Goal: Transaction & Acquisition: Purchase product/service

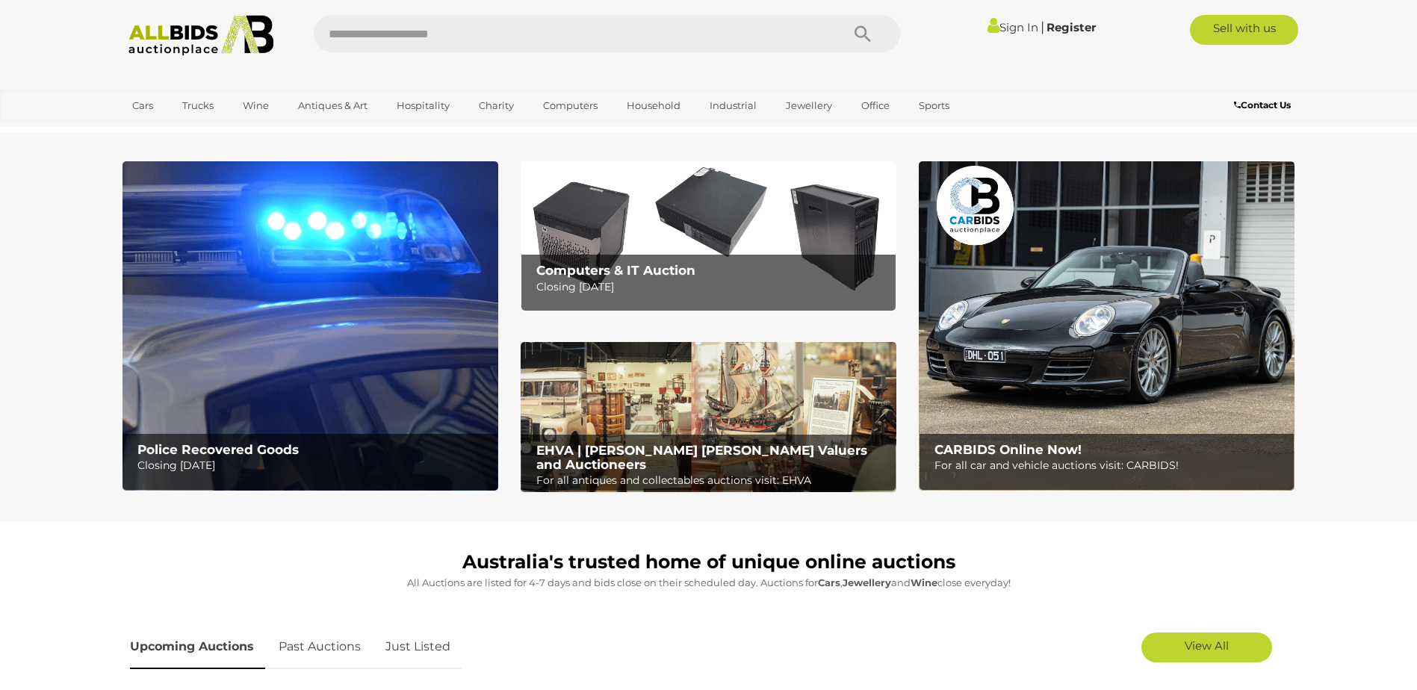
click at [287, 447] on b "Police Recovered Goods" at bounding box center [217, 449] width 161 height 15
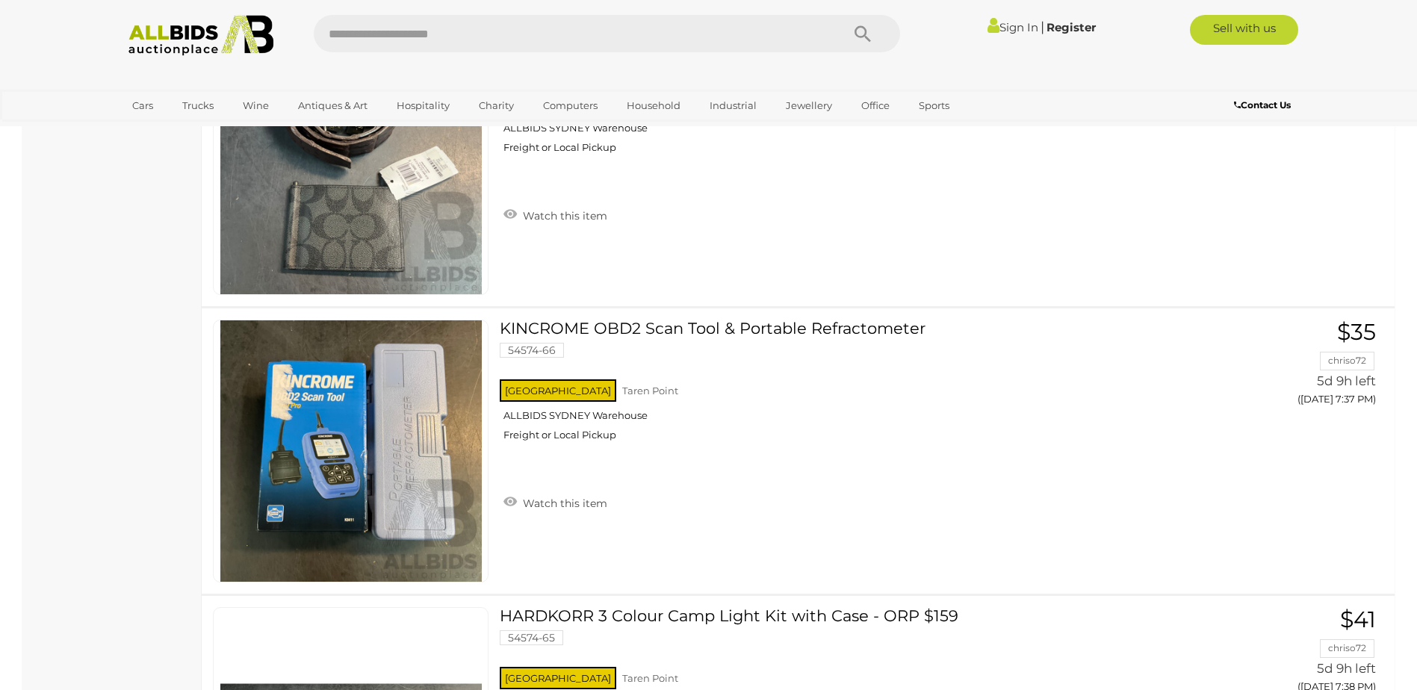
scroll to position [11051, 0]
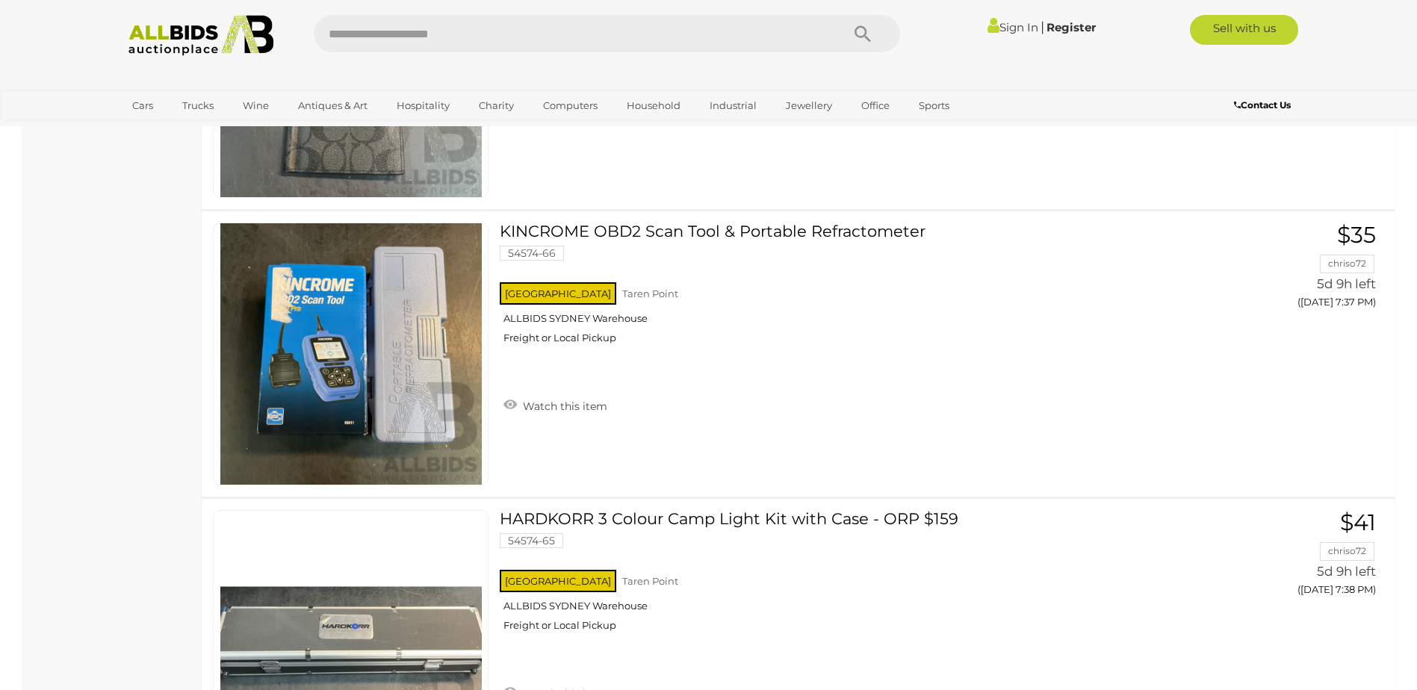
click at [173, 35] on img at bounding box center [201, 35] width 162 height 41
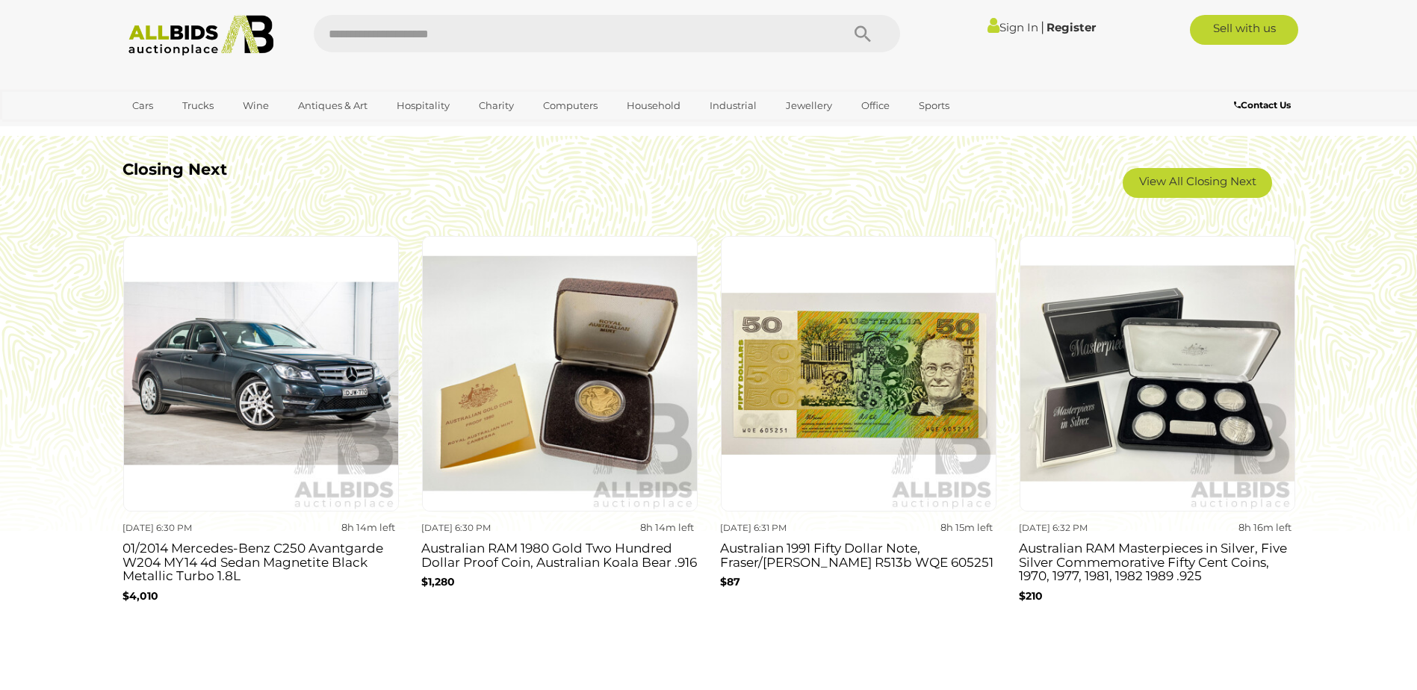
scroll to position [1269, 0]
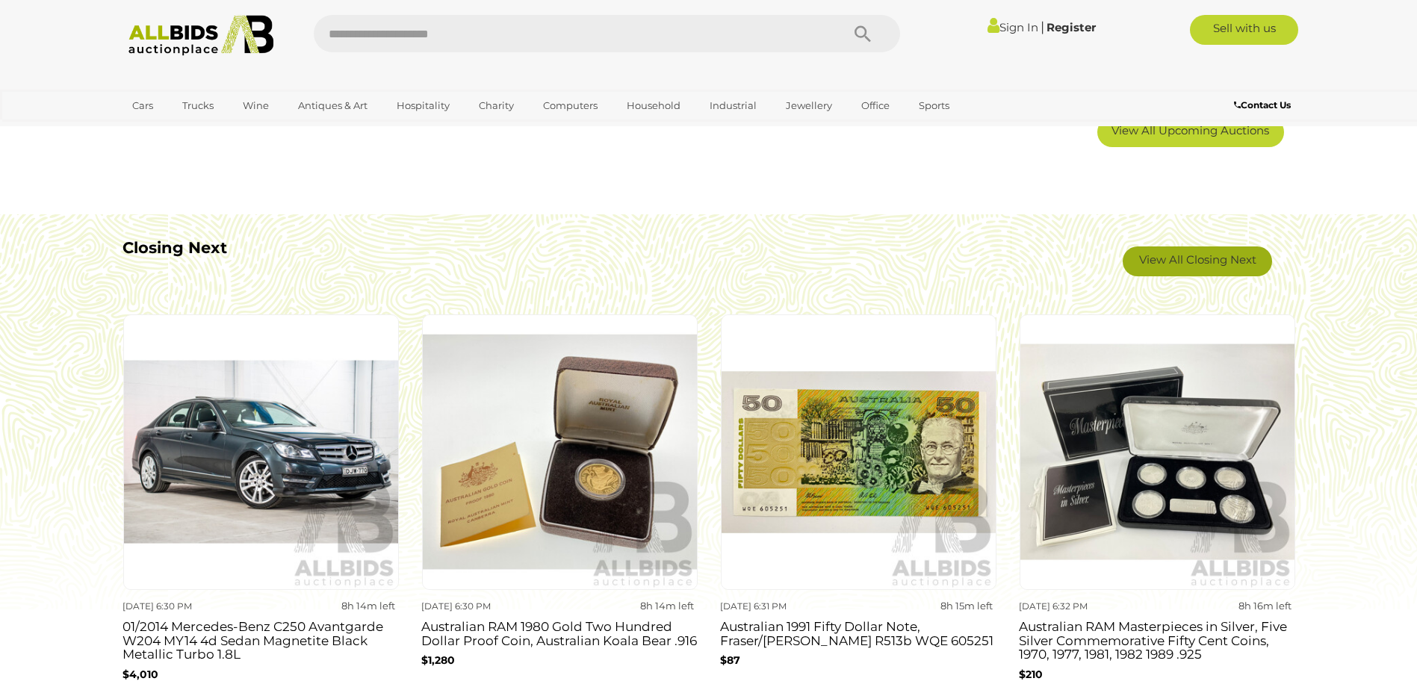
click at [1185, 252] on link "View All Closing Next" at bounding box center [1196, 261] width 149 height 30
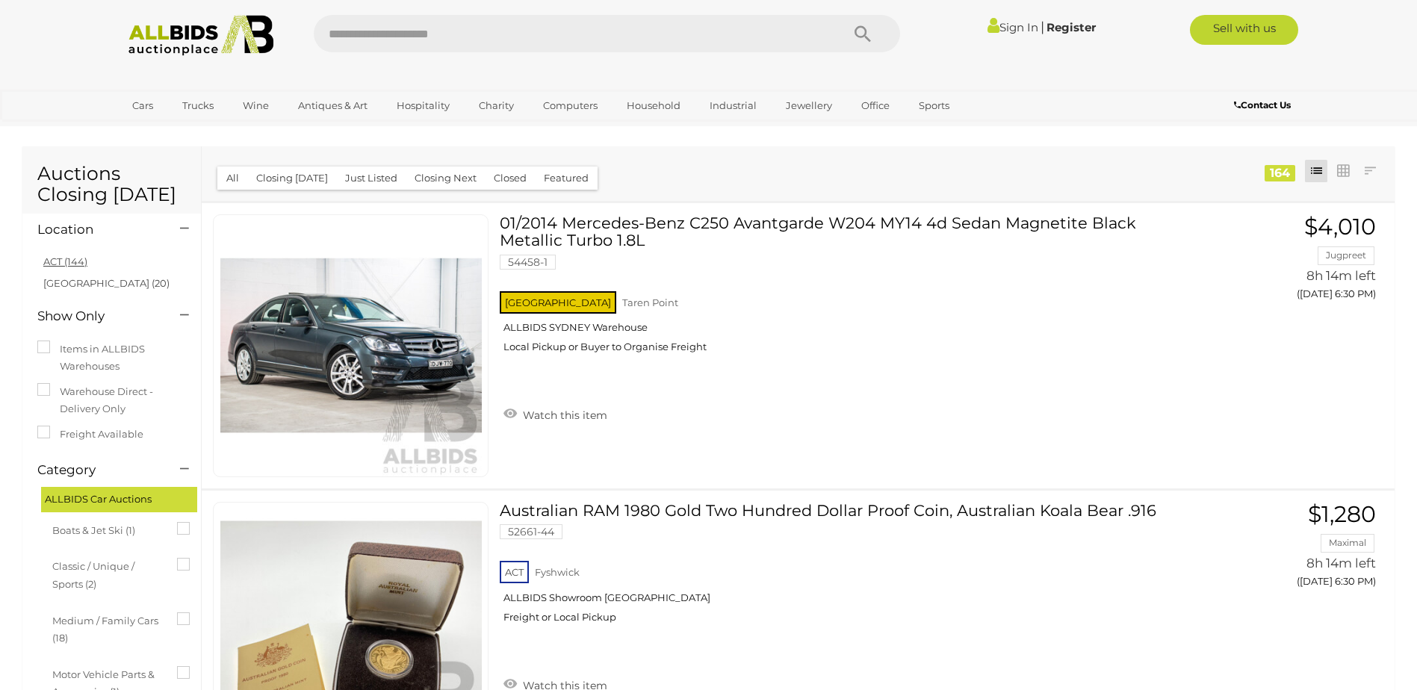
click at [67, 263] on link "ACT (144)" at bounding box center [65, 261] width 44 height 12
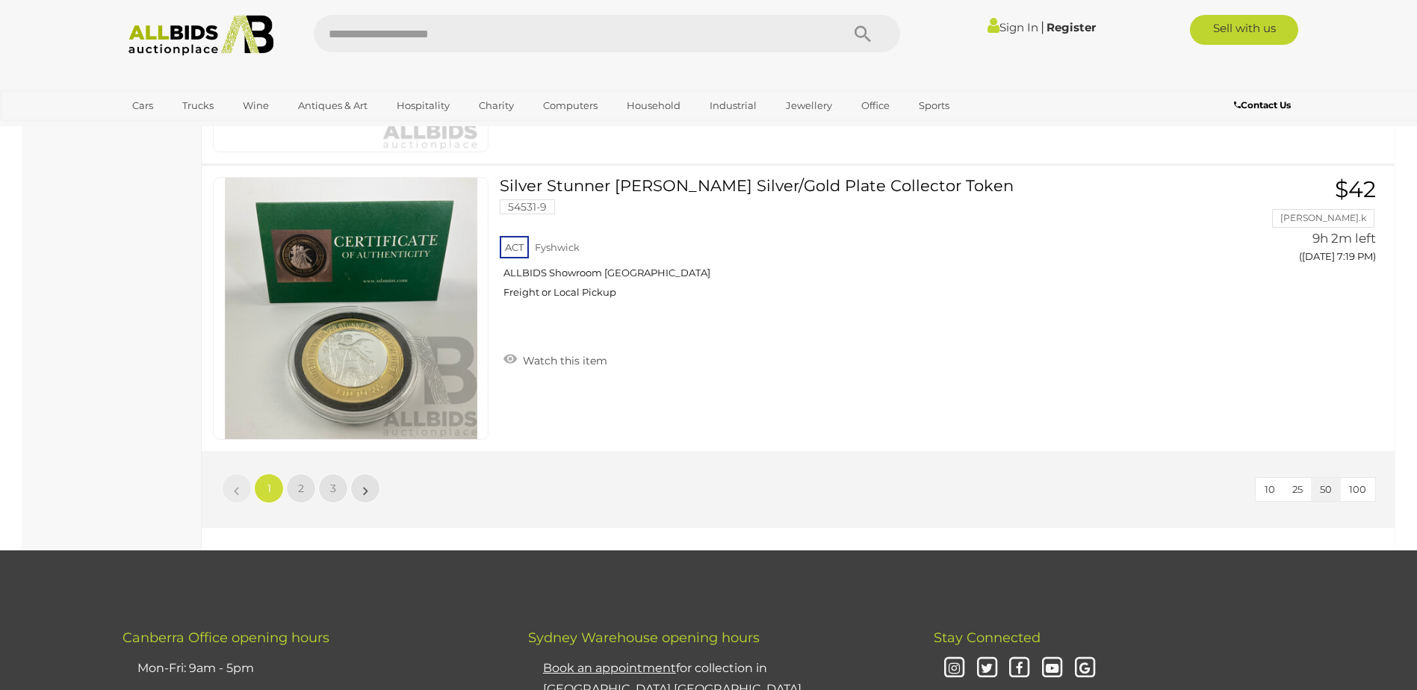
scroll to position [14337, 0]
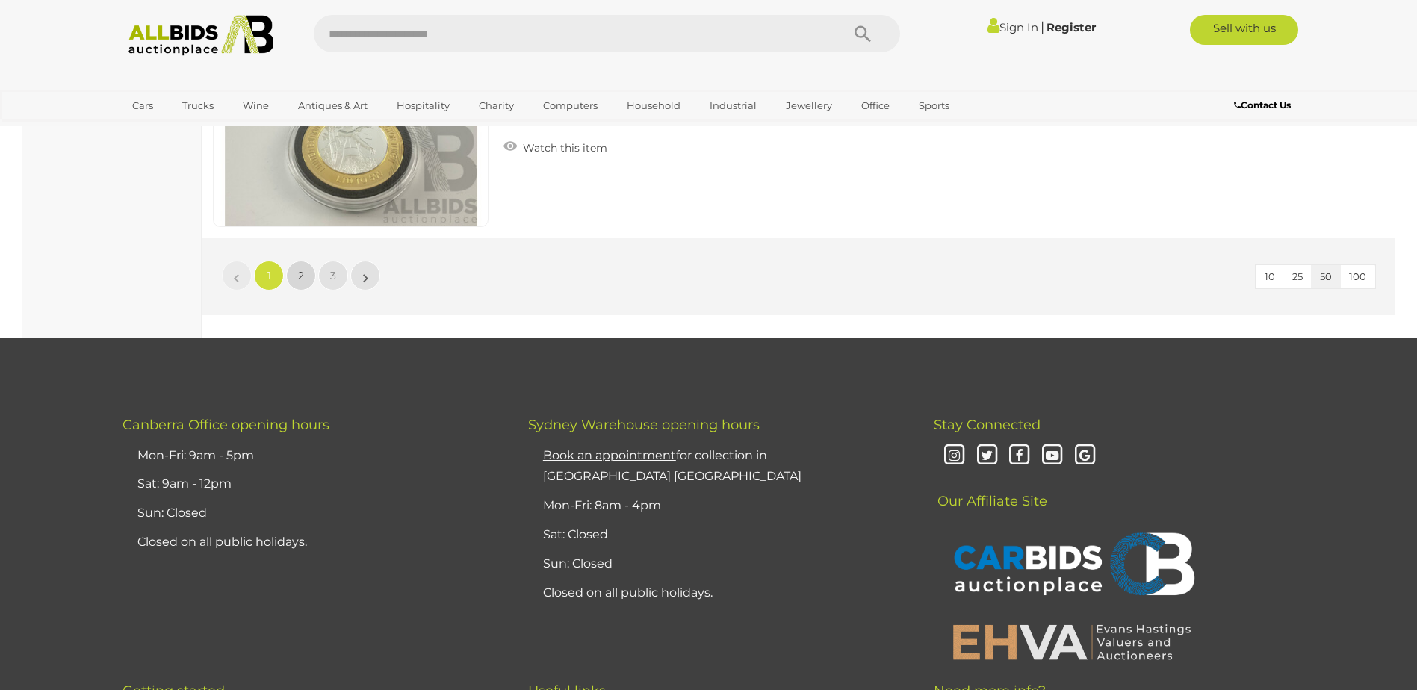
click at [305, 272] on link "2" at bounding box center [301, 276] width 30 height 30
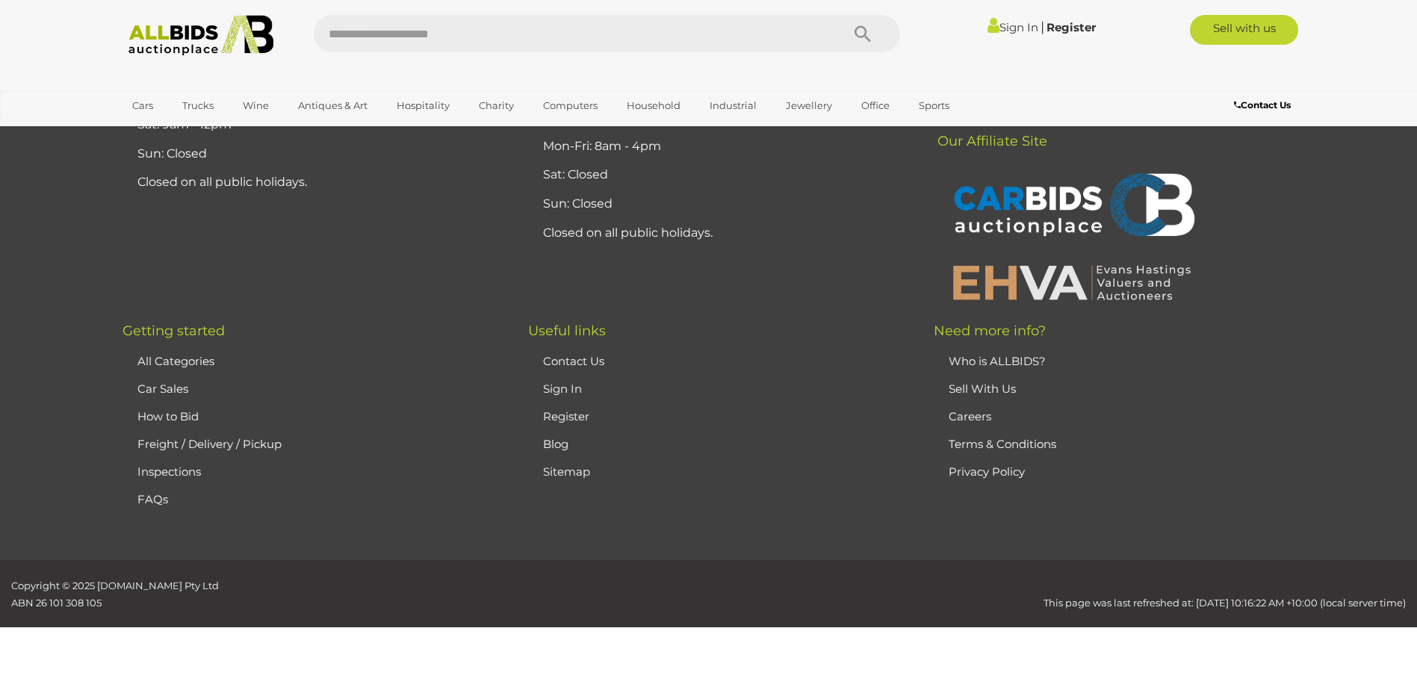
scroll to position [52, 0]
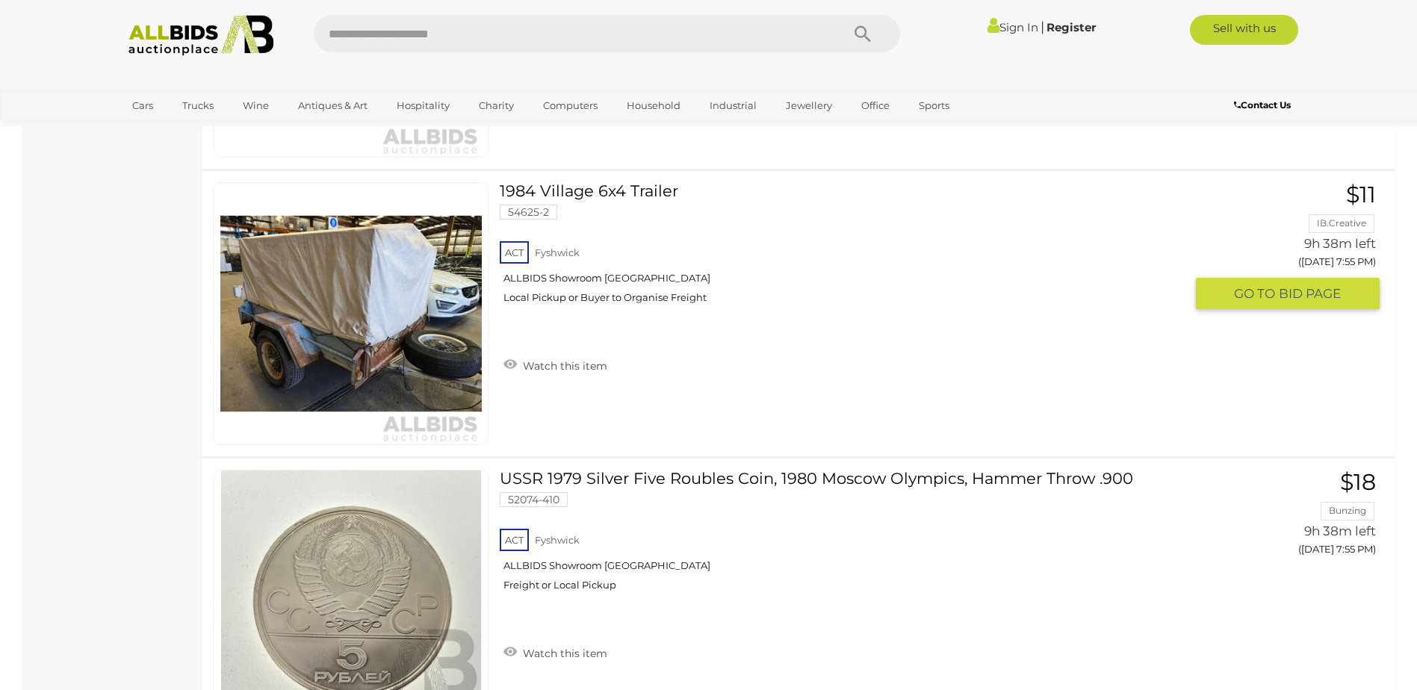
scroll to position [11177, 0]
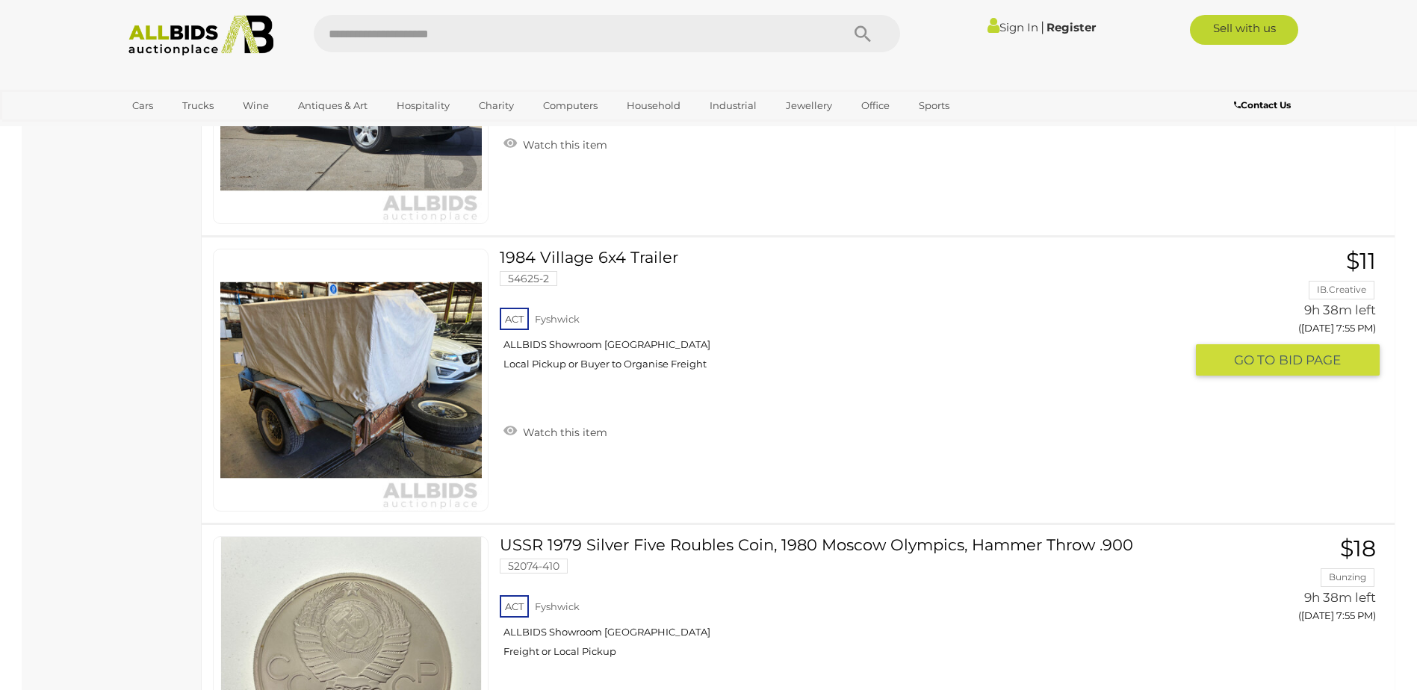
drag, startPoint x: 290, startPoint y: 349, endPoint x: 259, endPoint y: 364, distance: 34.1
click at [290, 349] on link at bounding box center [351, 380] width 276 height 263
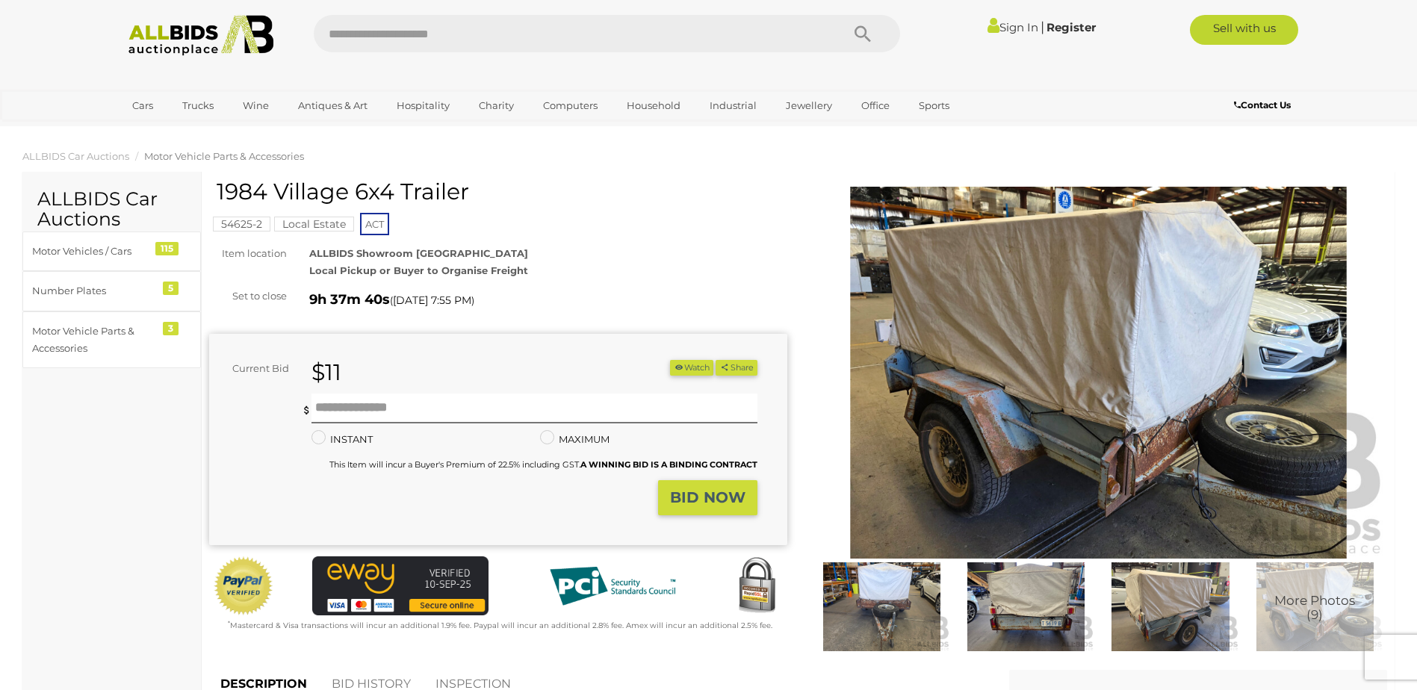
click at [1316, 597] on span "More Photos (9)" at bounding box center [1314, 608] width 81 height 28
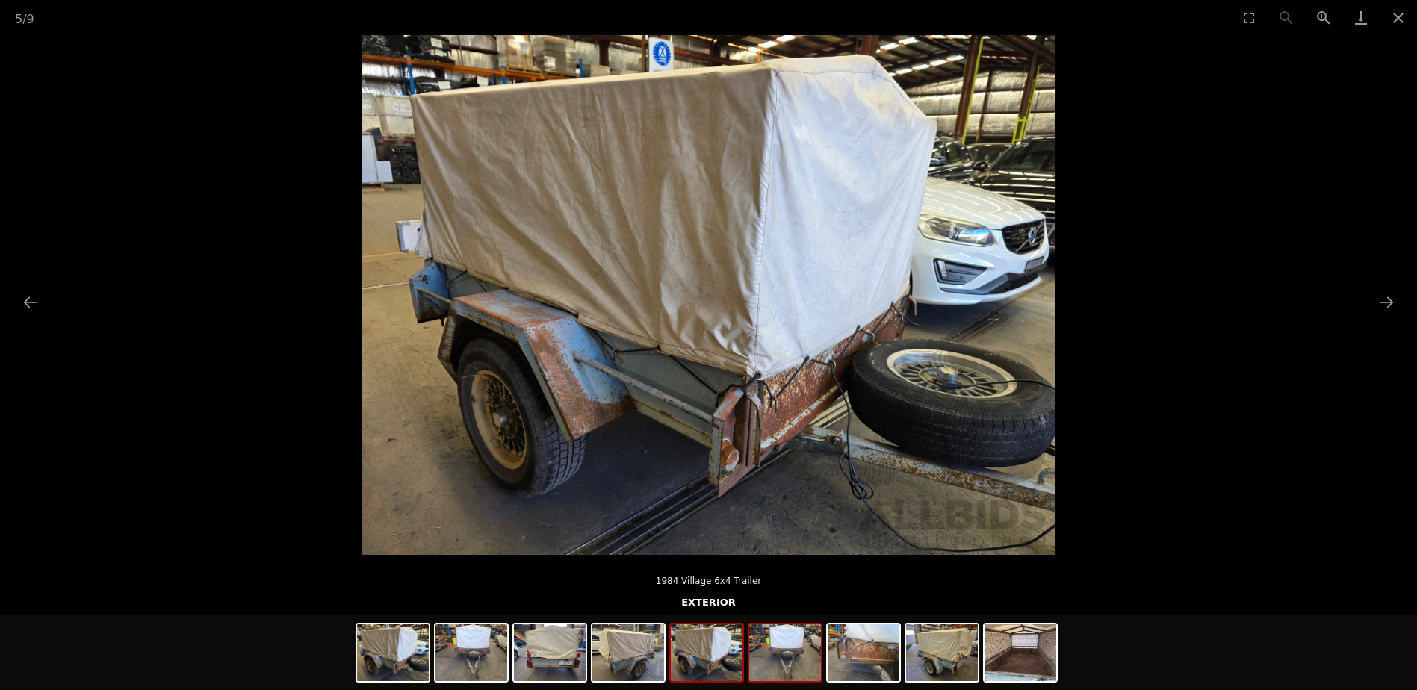
click at [797, 654] on img at bounding box center [785, 652] width 72 height 57
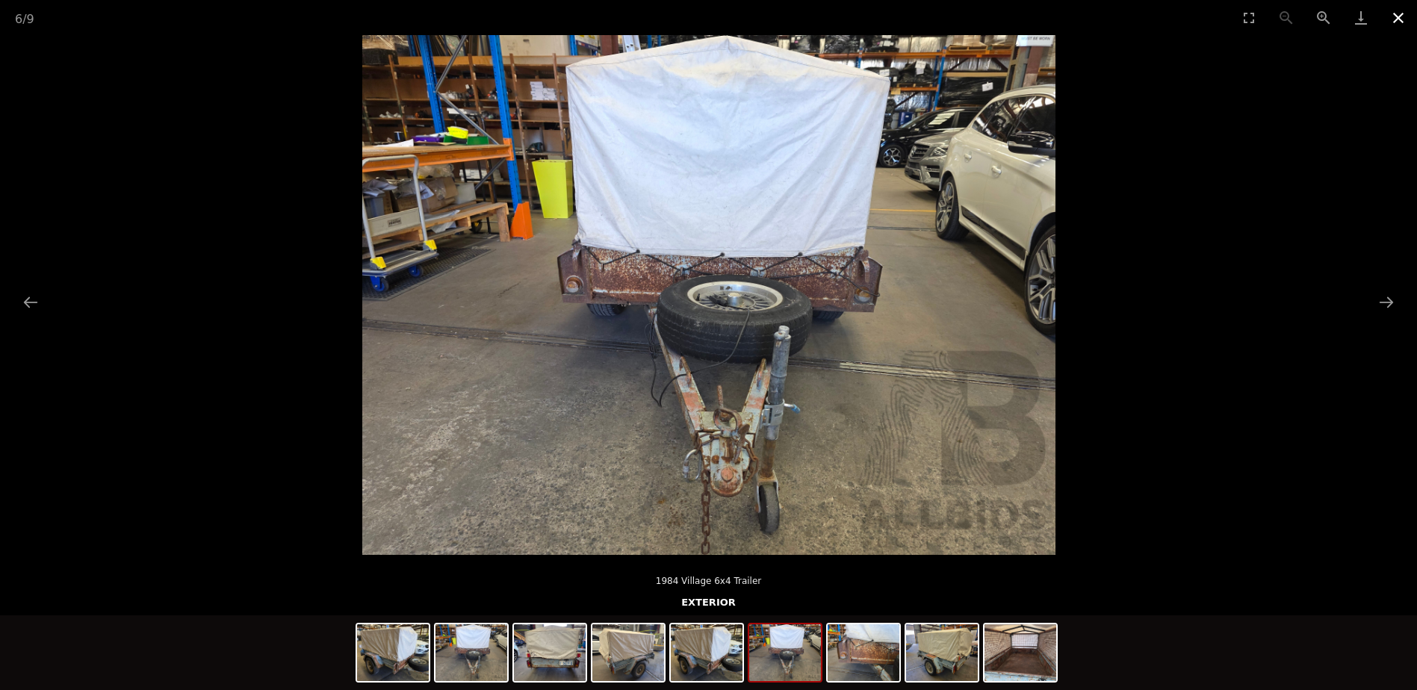
click at [1413, 13] on button "Close gallery" at bounding box center [1397, 17] width 37 height 35
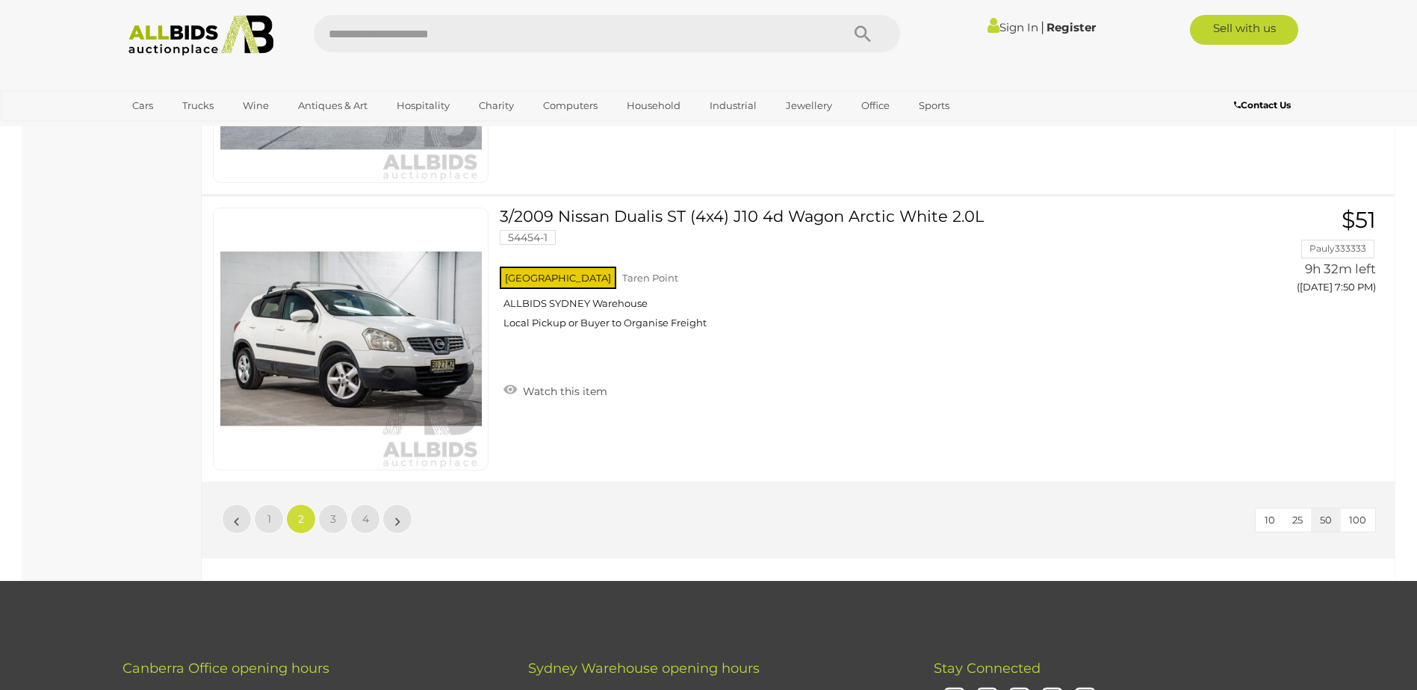
scroll to position [14015, 0]
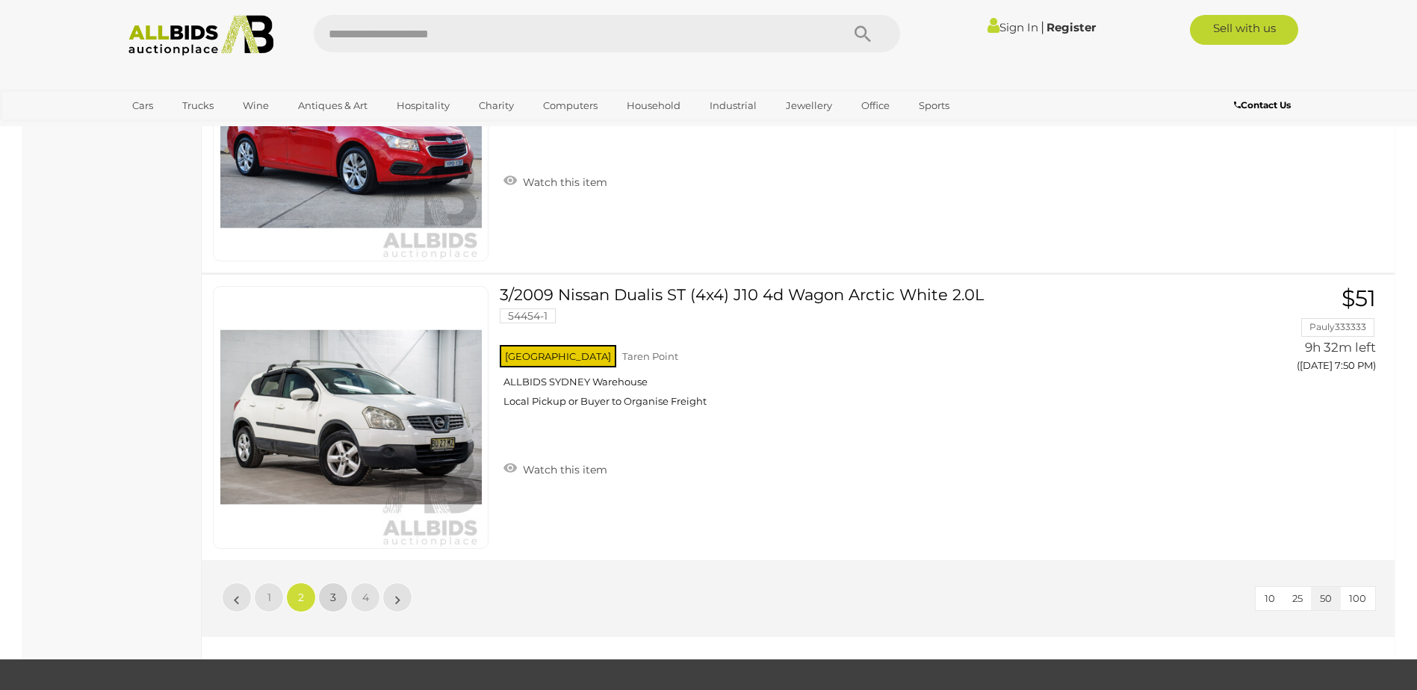
click at [329, 597] on link "3" at bounding box center [333, 597] width 30 height 30
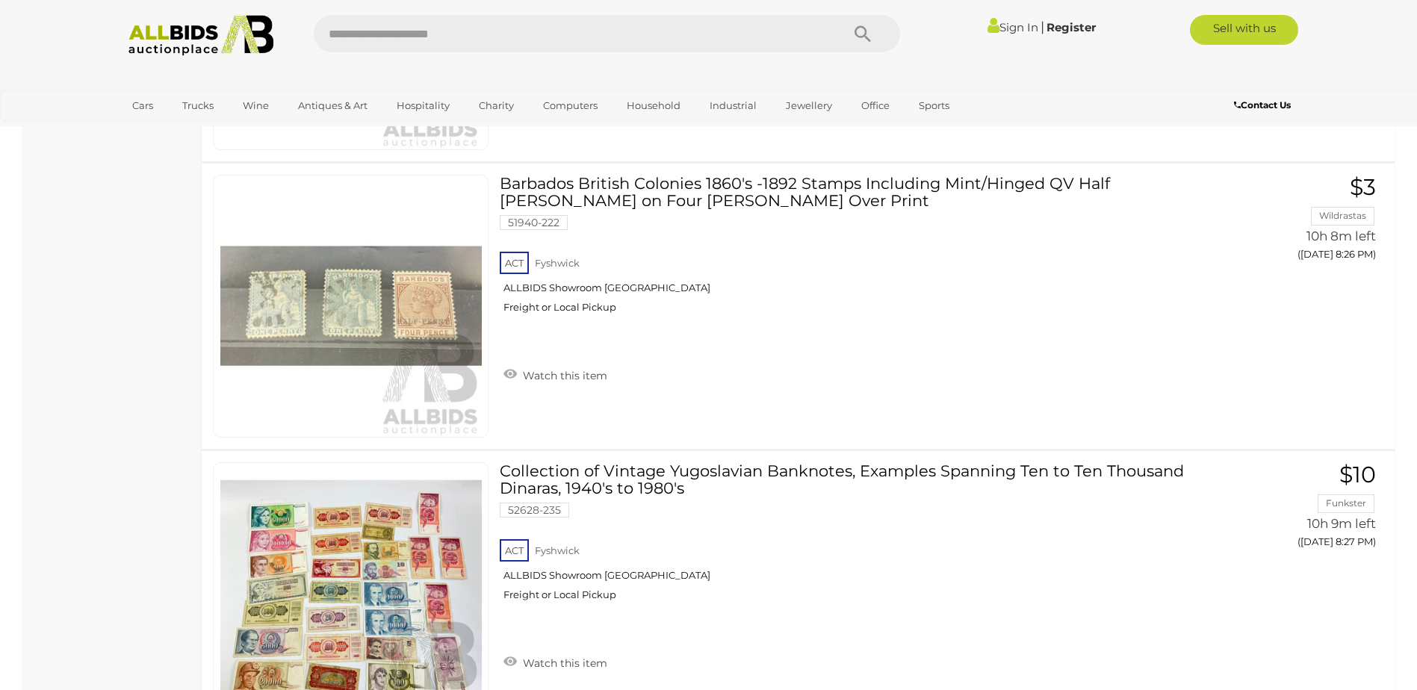
scroll to position [12382, 0]
